Goal: Find specific page/section: Find specific page/section

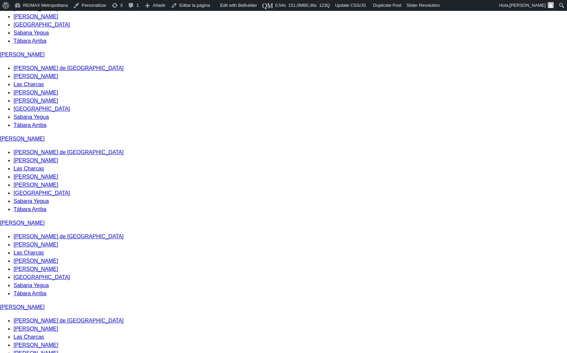
click at [269, 45] on ul "Azua de Compostela Estebanía Las Charcas Padre Las Casas Peralta Pueblo Viejo S…" at bounding box center [283, 12] width 567 height 65
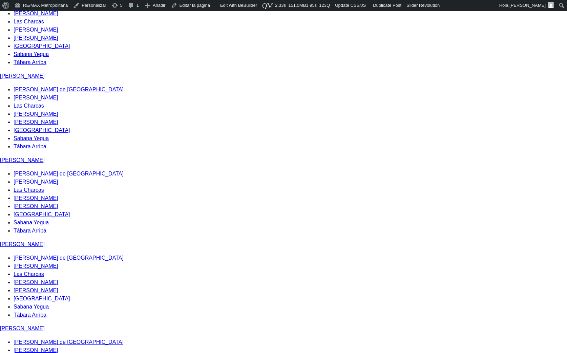
scroll to position [419, 0]
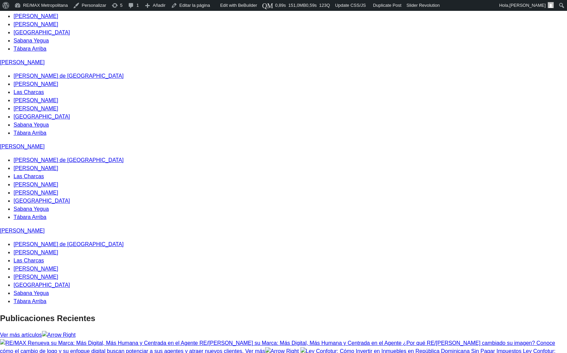
scroll to position [1016, 0]
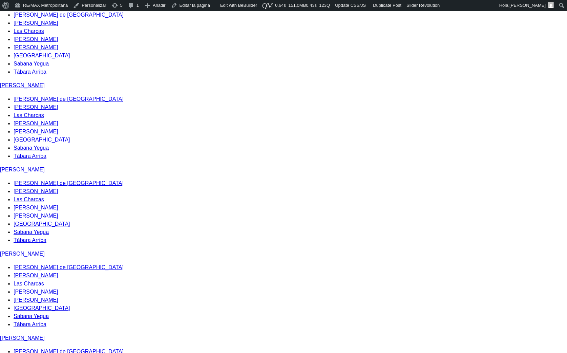
scroll to position [456, 0]
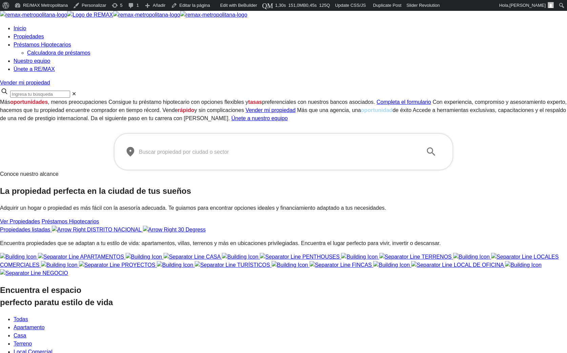
scroll to position [0, 0]
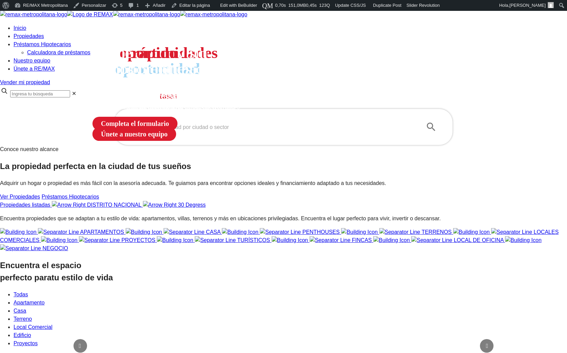
click at [138, 209] on section "Conoce nuestro alcance La propiedad perfecta en la ciudad de tus sueños Adquiri…" at bounding box center [283, 177] width 567 height 64
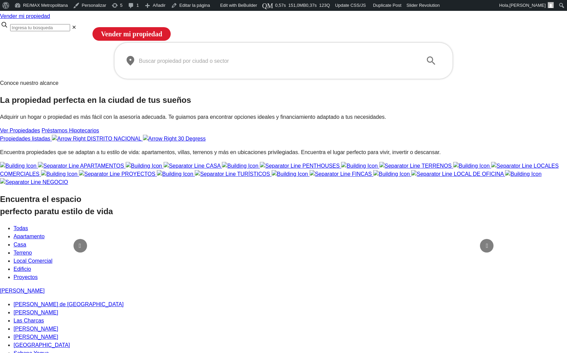
scroll to position [112, 0]
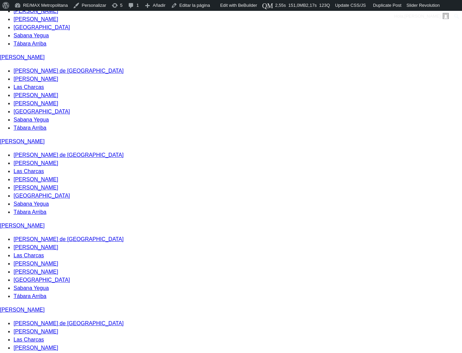
scroll to position [838, 0]
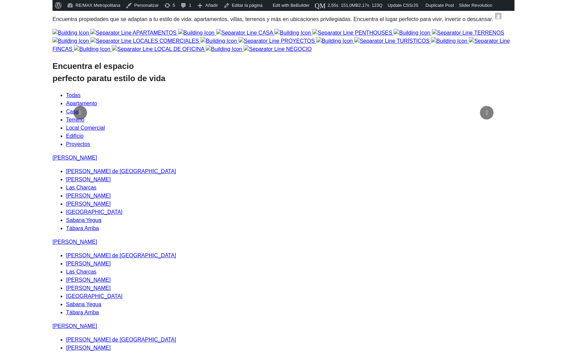
scroll to position [0, 0]
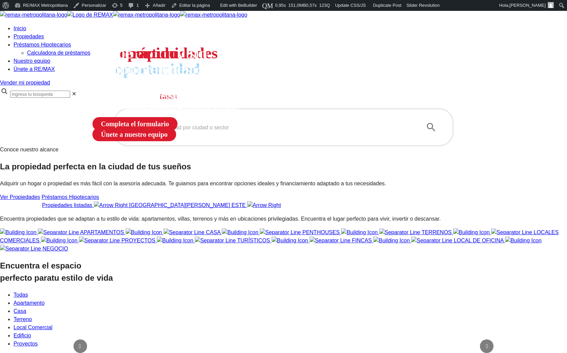
click at [185, 209] on section "Conoce nuestro alcance La propiedad perfecta en la ciudad de tus sueños Adquiri…" at bounding box center [283, 177] width 567 height 64
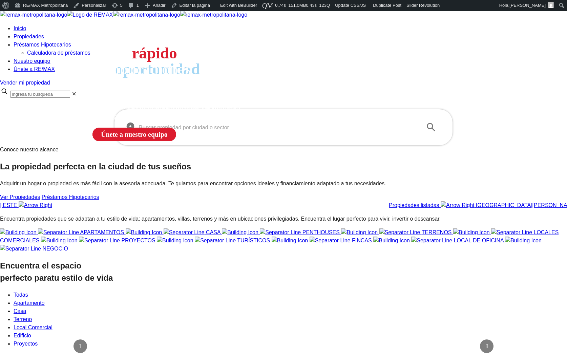
click at [177, 137] on input "text" at bounding box center [278, 127] width 279 height 19
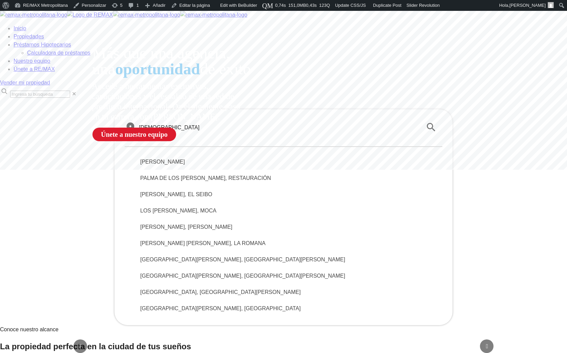
type input "santo"
click at [197, 166] on span "SANTO DOMINGO DE GUZMÁN" at bounding box center [283, 162] width 287 height 8
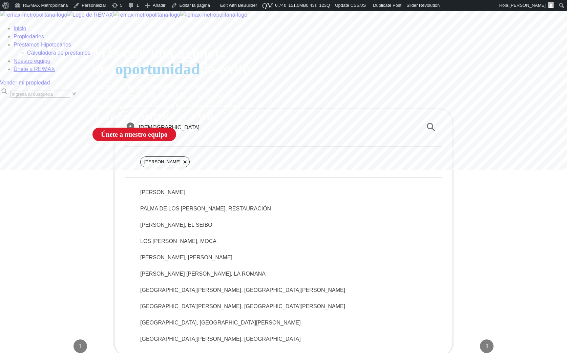
click at [193, 177] on div "[PERSON_NAME][DATE]" at bounding box center [284, 161] width 318 height 31
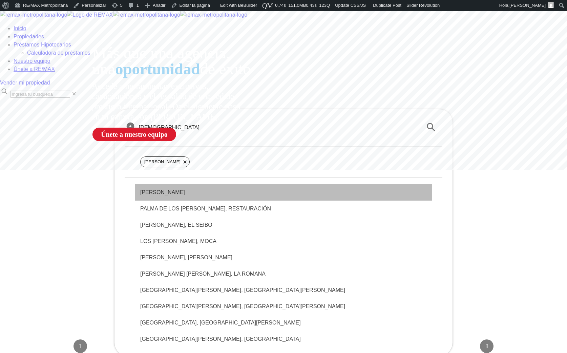
click at [188, 196] on span "SANTO DOMINGO DE GUZMÁN" at bounding box center [283, 192] width 287 height 8
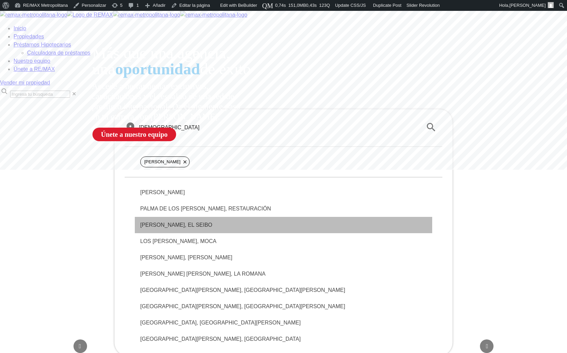
click at [191, 229] on span "SANTO ESPÍRITU, EL SEIBO" at bounding box center [283, 225] width 287 height 8
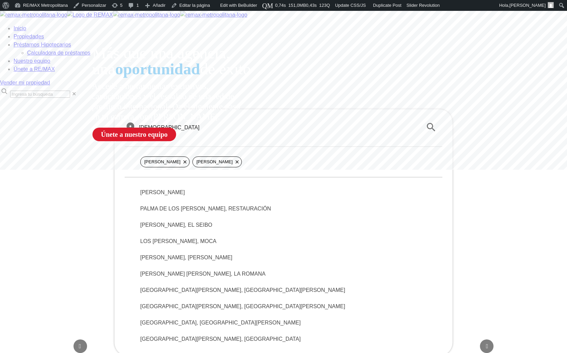
click at [212, 249] on div "LOS SANTOS, MOCA" at bounding box center [284, 241] width 298 height 16
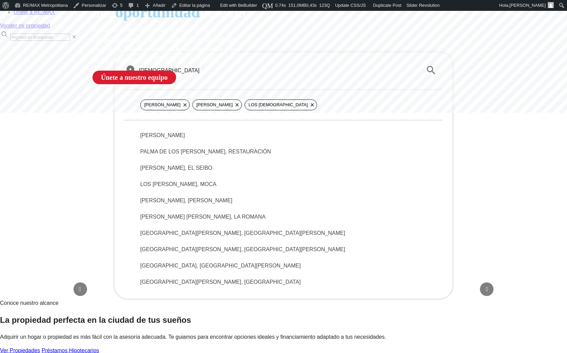
scroll to position [90, 0]
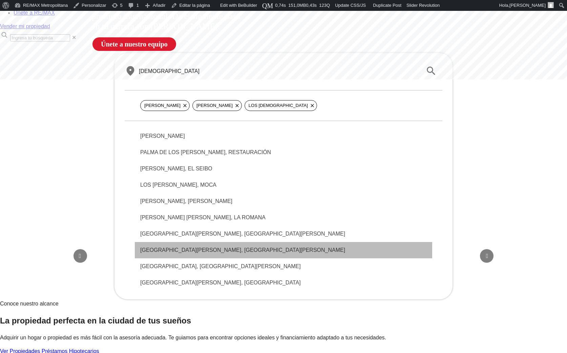
click at [205, 254] on span "SANTO DOMINGO SAVIO, LA VEGA" at bounding box center [283, 250] width 287 height 8
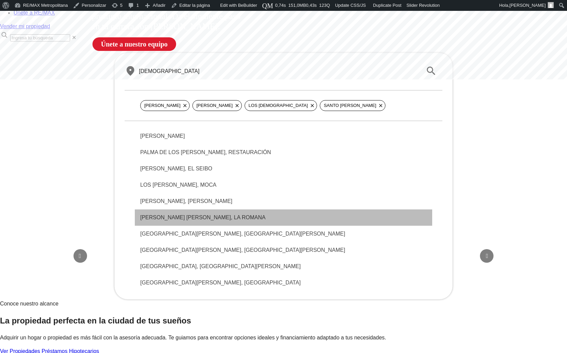
click at [202, 221] on span "BATEY SANTONI, LA ROMANA" at bounding box center [283, 217] width 287 height 8
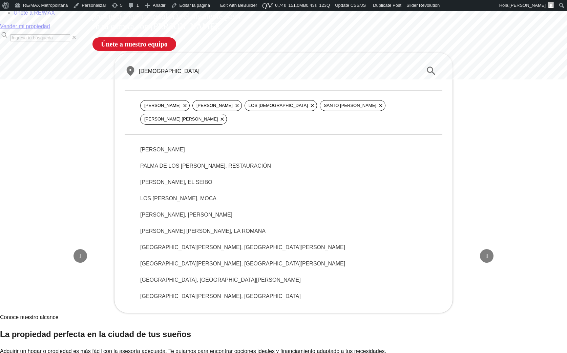
click at [195, 186] on span "SANTO ESPÍRITU, EL SEIBO" at bounding box center [283, 182] width 287 height 8
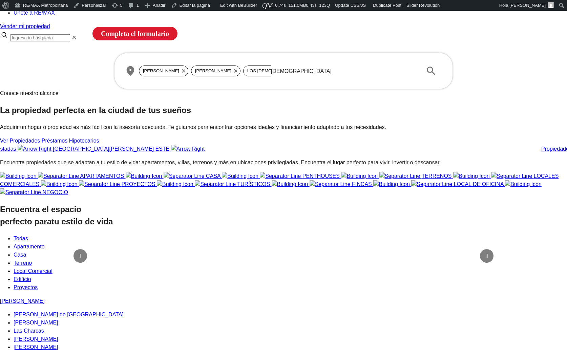
click at [413, 76] on span "+2" at bounding box center [413, 70] width 11 height 11
click at [123, 153] on section "Conoce nuestro alcance La propiedad perfecta en la ciudad de tus sueños Adquiri…" at bounding box center [283, 121] width 567 height 64
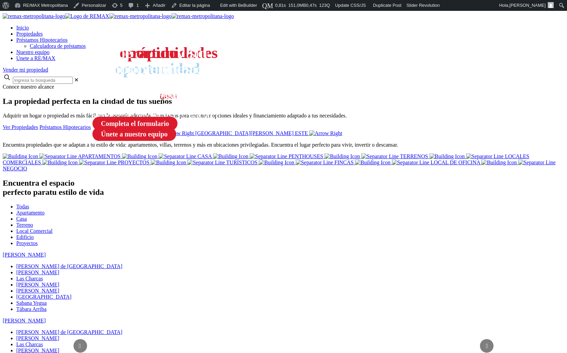
scroll to position [2, 0]
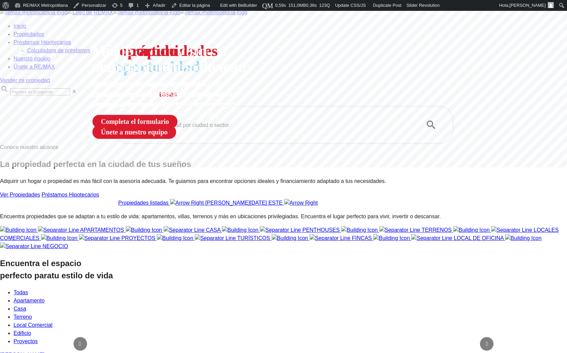
click at [197, 134] on input "text" at bounding box center [278, 124] width 279 height 19
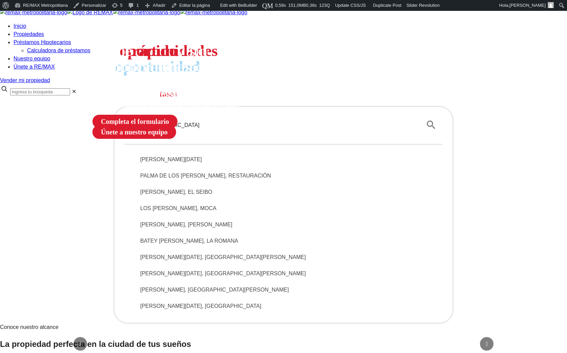
type input "santo"
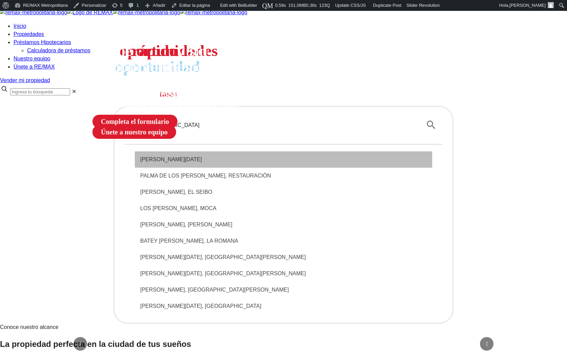
click at [210, 163] on span "SANTO DOMINGO DE GUZMÁN" at bounding box center [283, 159] width 287 height 8
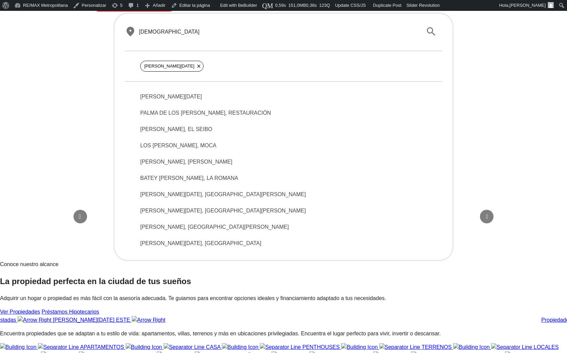
click at [200, 233] on ul "SANTO DOMINGO DE GUZMÁN PALMA DE LOS SANTOS, RESTAURACIÓN SANTO ESPÍRITU, EL SE…" at bounding box center [284, 166] width 318 height 170
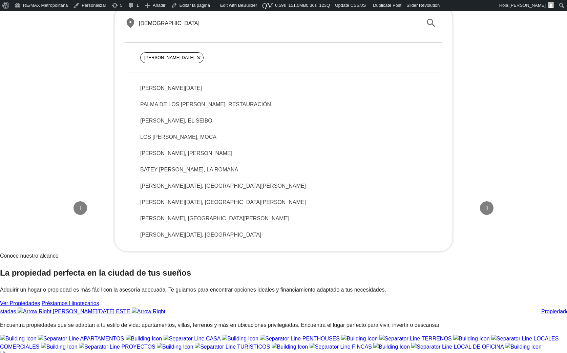
scroll to position [138, 0]
click at [196, 145] on div "LOS SANTOS, MOCA" at bounding box center [284, 136] width 298 height 16
click at [188, 173] on span "BATEY SANTONI, LA ROMANA" at bounding box center [283, 169] width 287 height 8
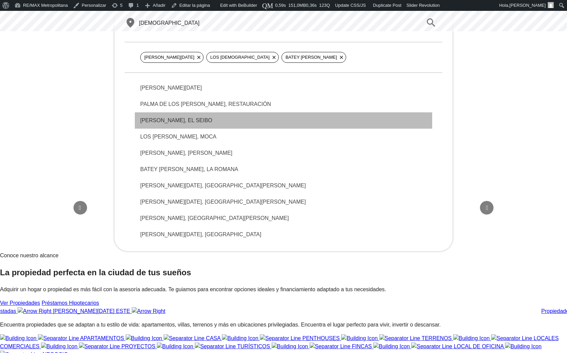
click at [171, 128] on div "SANTO ESPÍRITU, EL SEIBO" at bounding box center [284, 120] width 298 height 16
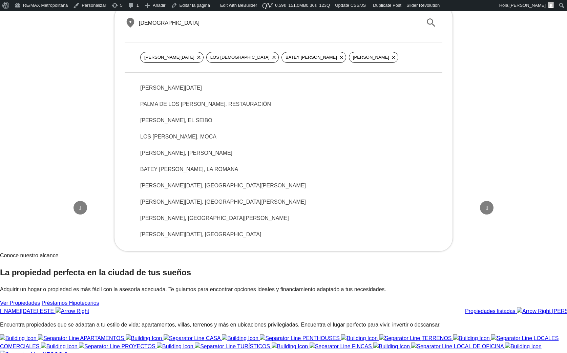
click at [186, 206] on span "SANTO DOMINGO SAVIO, LA VEGA" at bounding box center [283, 202] width 287 height 8
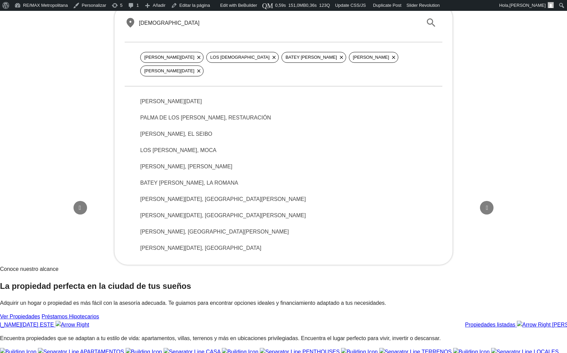
click at [474, 155] on div "​ santo ​ SANTO DOMINGO DE GUZMÁN LOS SANTOS BATEY SANTONI SANTO ESPÍRITU SANTO…" at bounding box center [283, 166] width 567 height 324
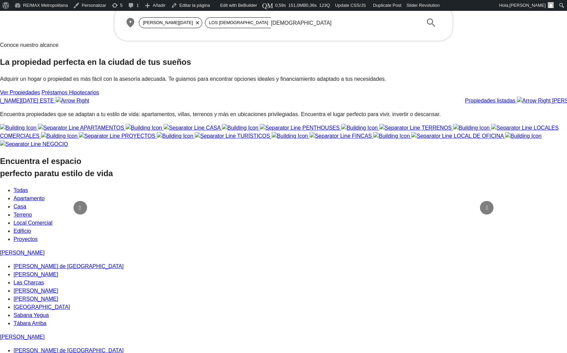
click at [416, 28] on span "+2" at bounding box center [413, 22] width 11 height 11
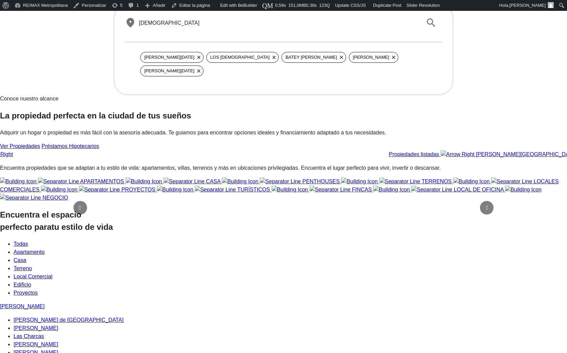
click at [346, 32] on input "santo" at bounding box center [278, 22] width 279 height 19
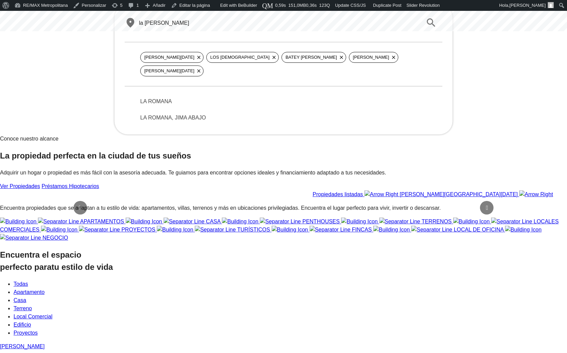
type input "la roman"
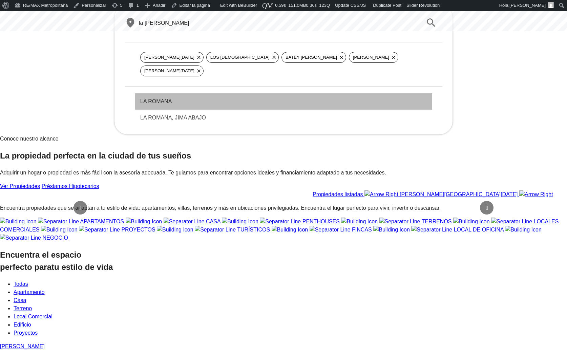
click at [183, 105] on span "LA ROMANA" at bounding box center [283, 101] width 287 height 8
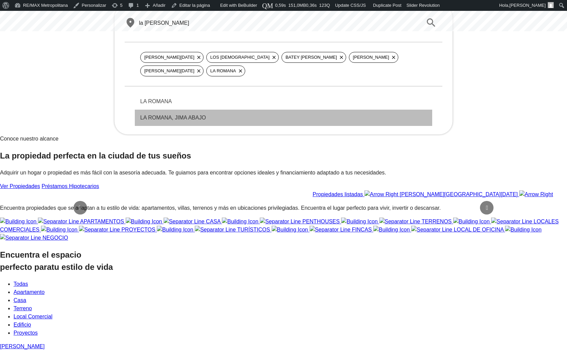
click at [187, 122] on span "LA ROMANA, JIMA ABAJO" at bounding box center [283, 118] width 287 height 8
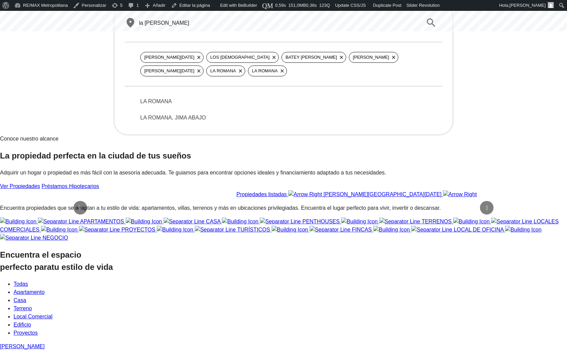
click at [173, 32] on div "​ la roman ​" at bounding box center [284, 22] width 318 height 19
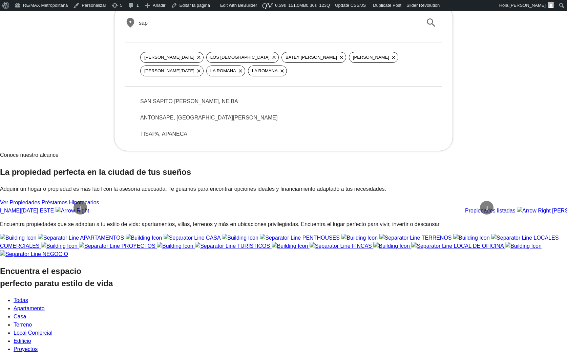
type input "sap"
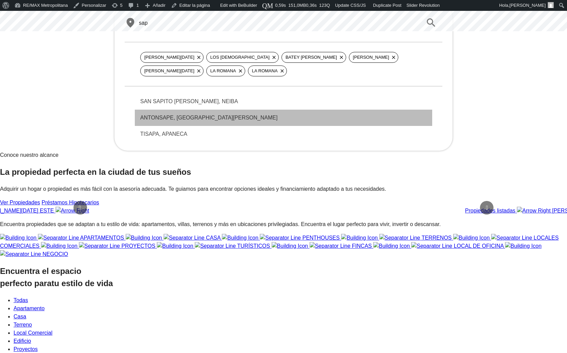
click at [232, 122] on span "ANTONSAPE, SAN JOSÉ DE LAS MATAS" at bounding box center [283, 118] width 287 height 8
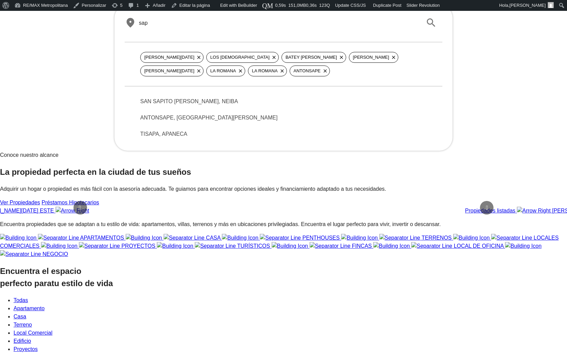
click at [469, 123] on div "​ sap ​ SANTO DOMINGO DE GUZMÁN LOS SANTOS BATEY SANTONI SANTO ESPÍRITU SANTO D…" at bounding box center [283, 109] width 567 height 210
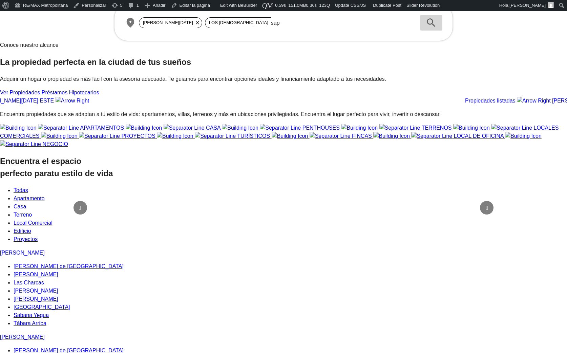
click at [432, 28] on icon "submit" at bounding box center [432, 23] width 12 height 12
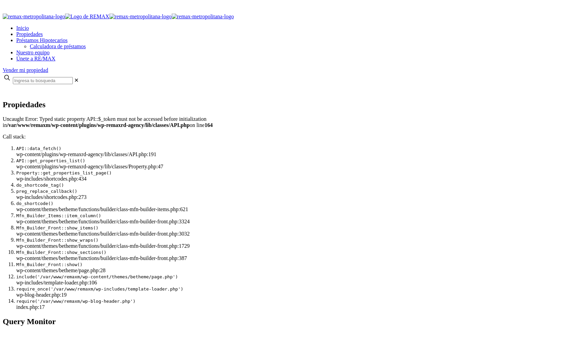
click at [29, 28] on span "Inicio" at bounding box center [22, 28] width 13 height 6
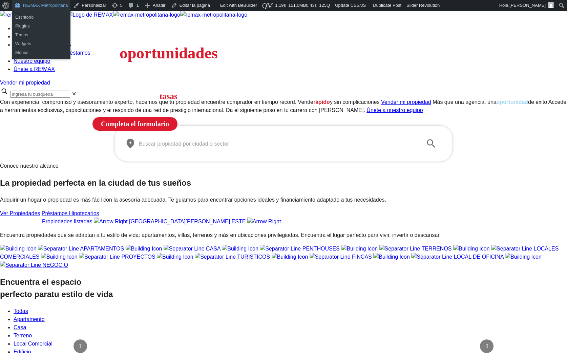
click at [41, 3] on link "RE/MAX Metropolitana" at bounding box center [41, 5] width 59 height 11
